Goal: Task Accomplishment & Management: Use online tool/utility

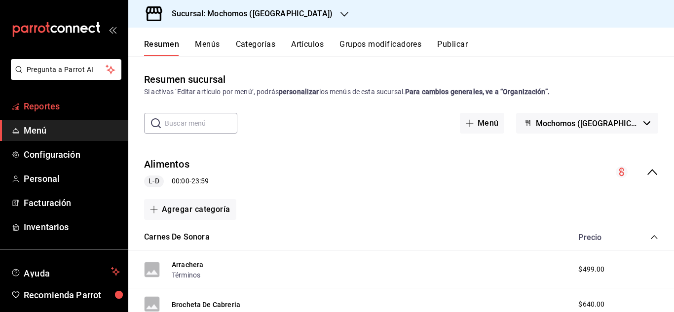
click at [94, 106] on span "Reportes" at bounding box center [72, 106] width 96 height 13
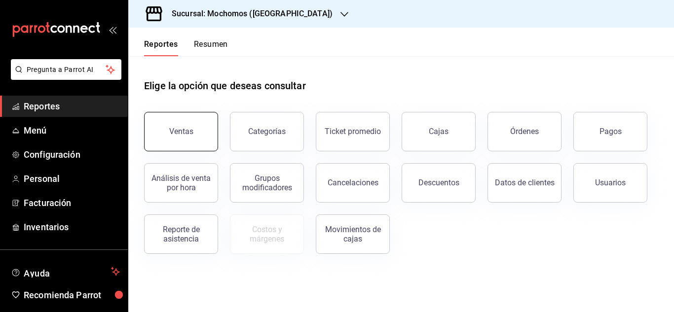
click at [161, 135] on button "Ventas" at bounding box center [181, 131] width 74 height 39
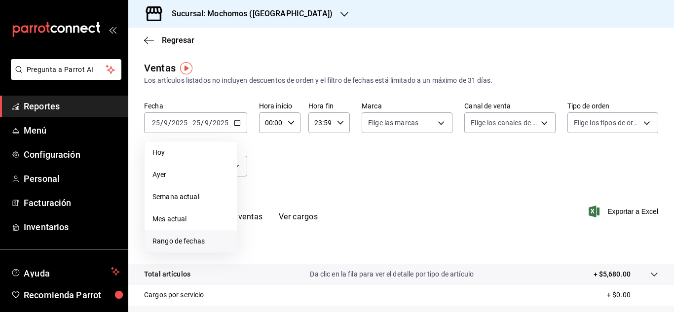
click at [183, 243] on span "Rango de fechas" at bounding box center [191, 241] width 77 height 10
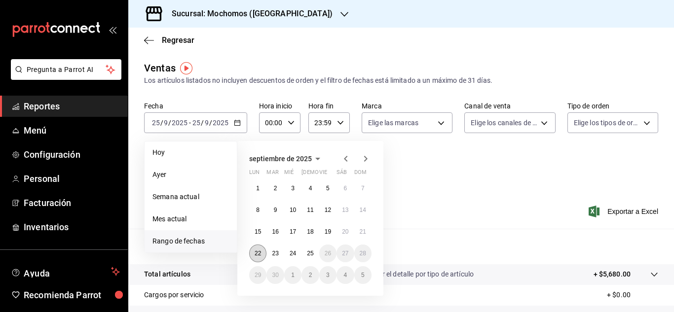
click at [264, 255] on button "22" at bounding box center [257, 254] width 17 height 18
click at [307, 255] on button "25" at bounding box center [310, 254] width 17 height 18
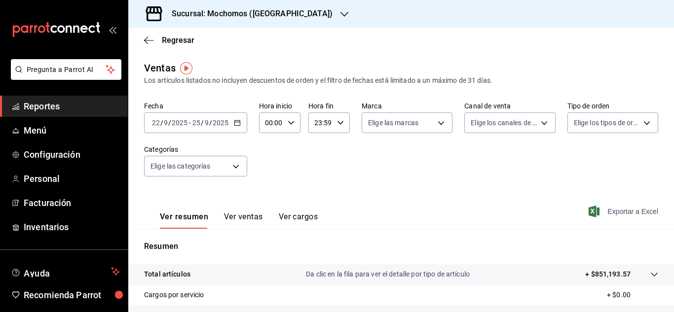
click at [597, 207] on span "Exportar a Excel" at bounding box center [625, 212] width 68 height 12
